Goal: Communication & Community: Answer question/provide support

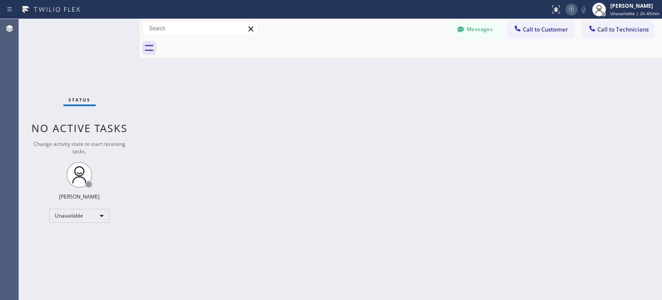
click at [569, 11] on icon at bounding box center [571, 9] width 10 height 10
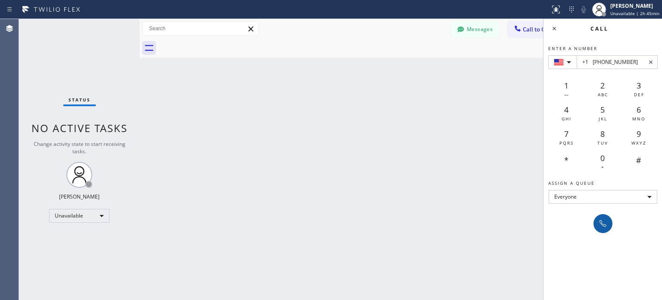
type input "+1 [PHONE_NUMBER]"
click at [606, 224] on icon at bounding box center [603, 223] width 10 height 10
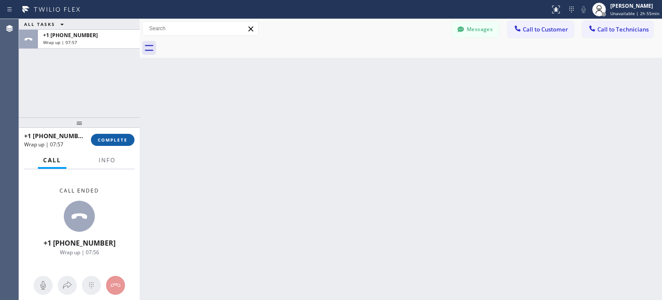
click at [126, 137] on span "COMPLETE" at bounding box center [113, 140] width 30 height 6
